Goal: Navigation & Orientation: Find specific page/section

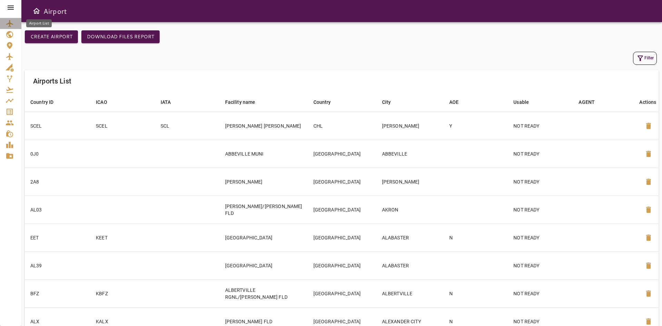
click at [10, 23] on icon "Airport List" at bounding box center [9, 23] width 7 height 7
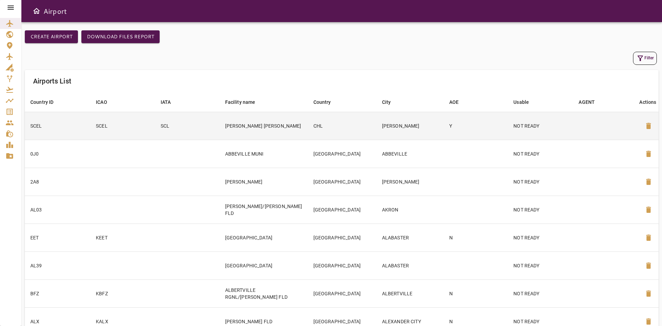
click at [393, 131] on td "[PERSON_NAME]" at bounding box center [410, 126] width 67 height 28
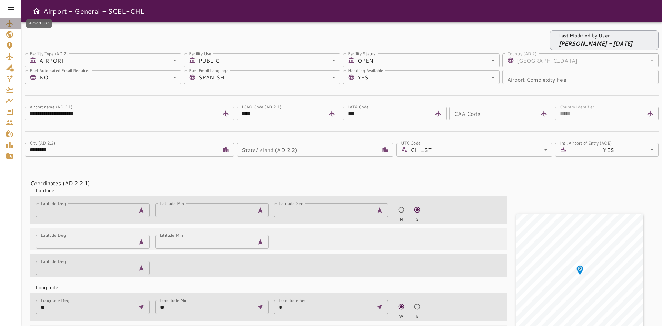
click at [11, 28] on link "Airport List" at bounding box center [10, 23] width 21 height 11
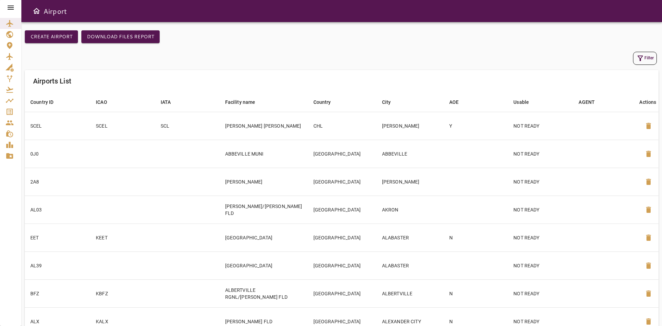
click at [13, 8] on icon at bounding box center [11, 7] width 8 height 8
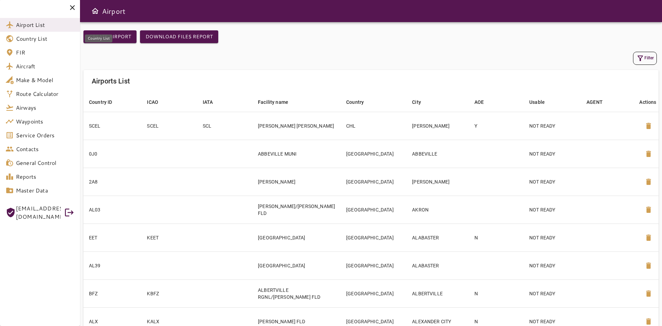
click at [35, 43] on link "Country List" at bounding box center [40, 39] width 80 height 14
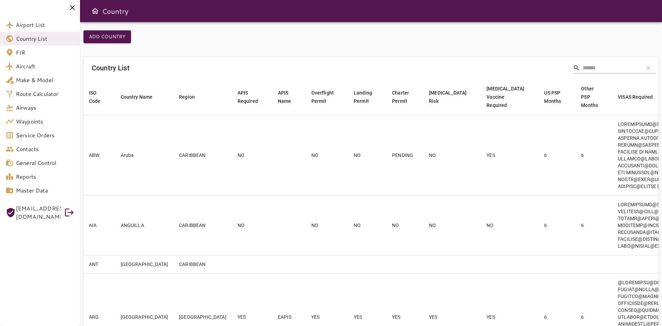
click at [69, 6] on icon at bounding box center [72, 7] width 8 height 8
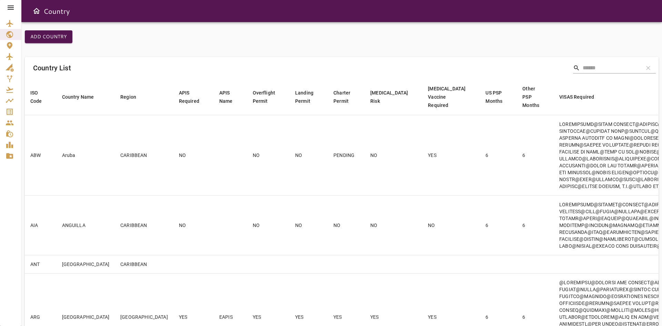
click at [5, 8] on div at bounding box center [10, 7] width 21 height 15
click at [7, 8] on icon at bounding box center [11, 7] width 8 height 8
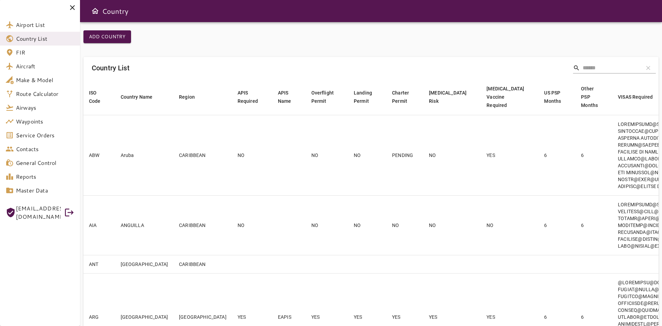
click at [72, 7] on icon at bounding box center [72, 7] width 5 height 5
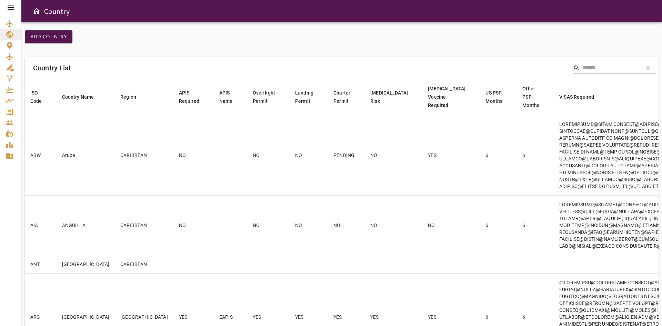
click at [7, 8] on icon at bounding box center [11, 7] width 8 height 8
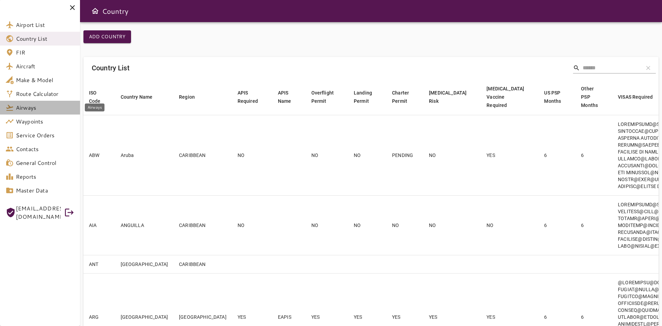
click at [32, 109] on span "Airways" at bounding box center [45, 107] width 59 height 8
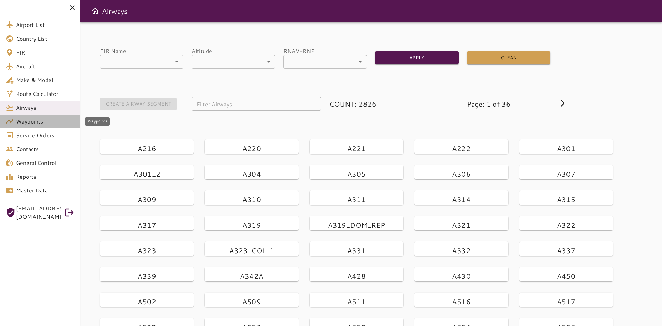
click at [31, 125] on span "Waypoints" at bounding box center [45, 121] width 59 height 8
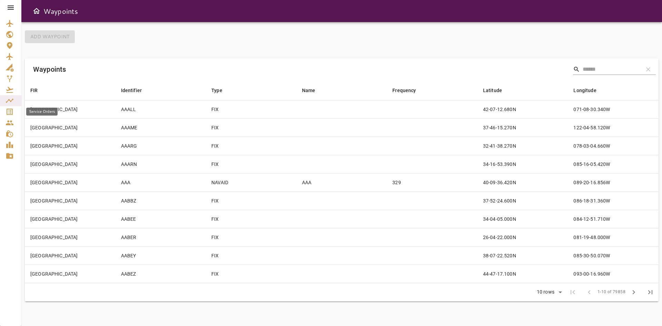
click at [11, 116] on link "Service Orders" at bounding box center [10, 111] width 21 height 11
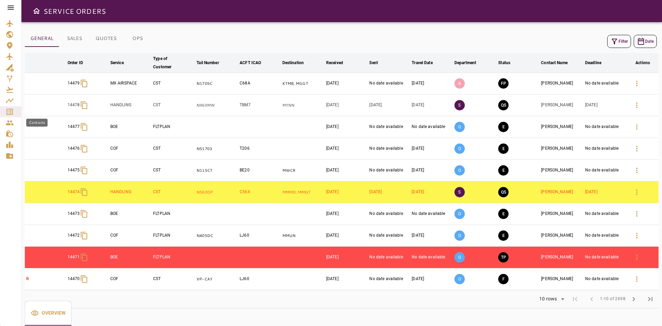
click at [7, 125] on icon "Contacts" at bounding box center [10, 122] width 8 height 5
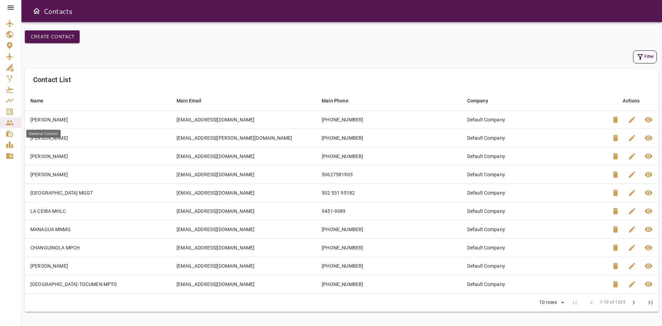
click at [4, 132] on link "General Control" at bounding box center [10, 133] width 21 height 11
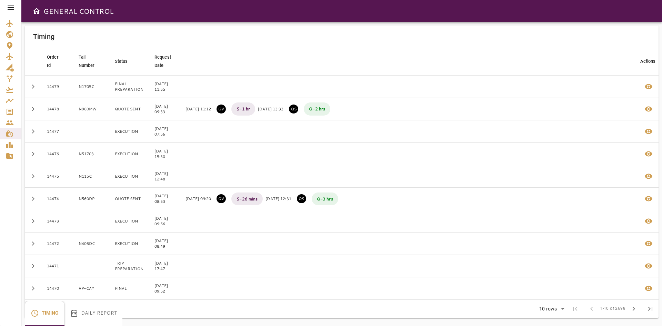
scroll to position [25, 0]
click at [10, 147] on icon "Reports" at bounding box center [9, 145] width 7 height 6
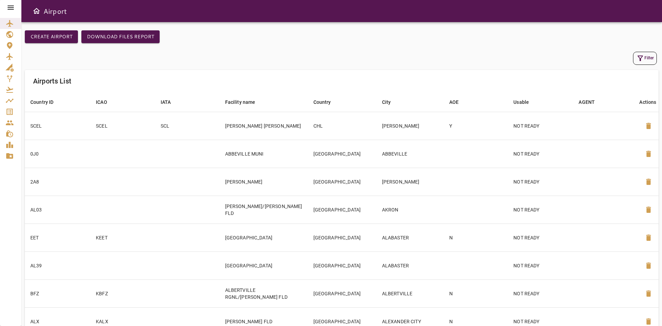
click at [15, 8] on div at bounding box center [10, 7] width 21 height 15
click at [10, 8] on icon at bounding box center [11, 7] width 8 height 8
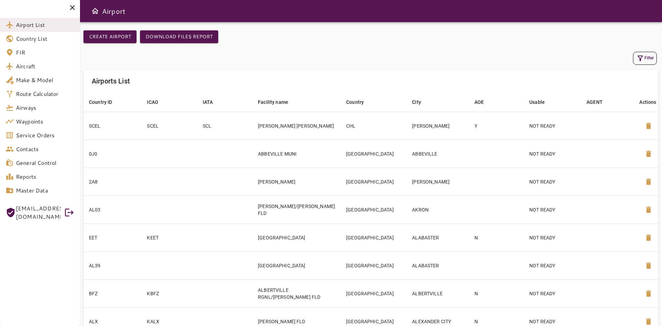
click at [10, 8] on div at bounding box center [40, 7] width 80 height 15
click at [44, 192] on span "Master Data" at bounding box center [45, 190] width 59 height 8
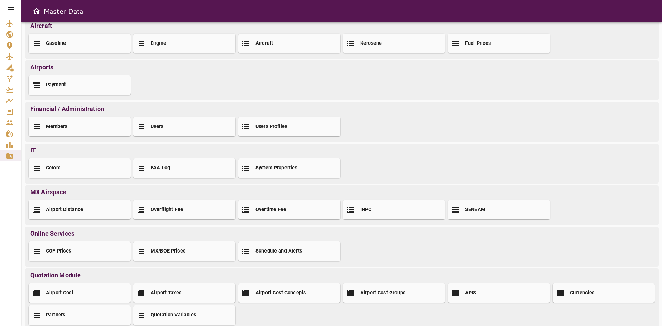
scroll to position [26, 0]
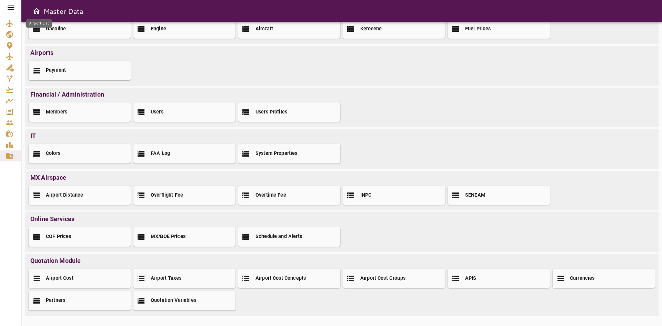
click at [4, 25] on link "Airport List" at bounding box center [10, 23] width 21 height 11
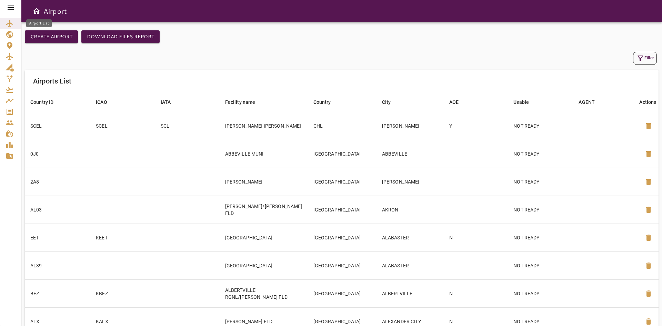
click at [14, 27] on div "Airport List" at bounding box center [11, 23] width 10 height 8
click at [12, 9] on icon at bounding box center [11, 7] width 8 height 8
